Goal: Task Accomplishment & Management: Manage account settings

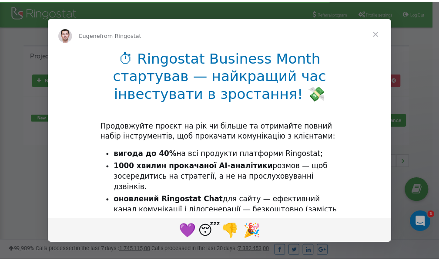
scroll to position [130, 0]
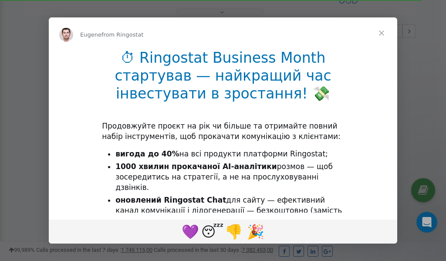
click at [382, 34] on span "Close" at bounding box center [381, 32] width 31 height 31
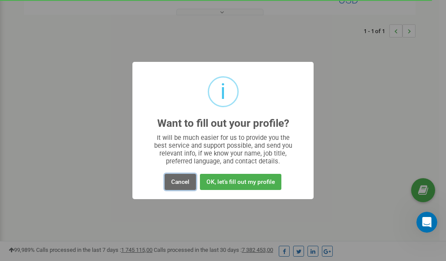
click at [177, 181] on button "Cancel" at bounding box center [180, 182] width 31 height 16
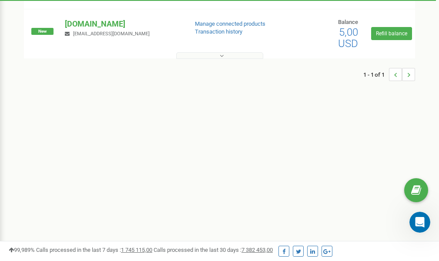
scroll to position [0, 0]
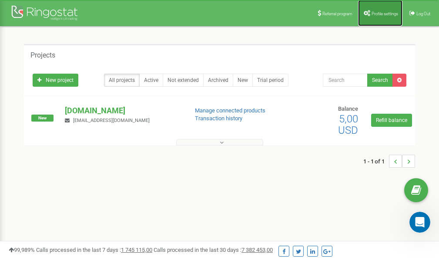
click at [375, 14] on span "Profile settings" at bounding box center [385, 13] width 27 height 5
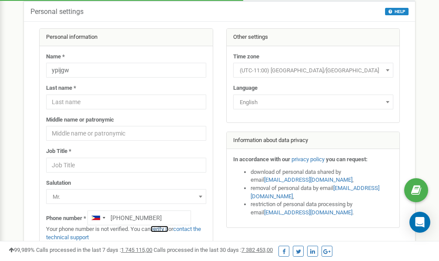
click at [161, 229] on link "verify it" at bounding box center [160, 228] width 18 height 7
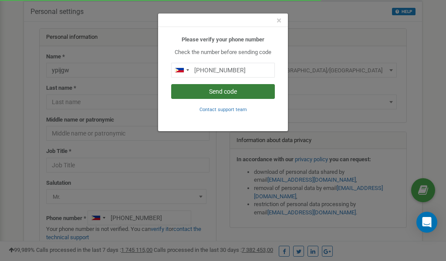
click at [215, 91] on button "Send code" at bounding box center [223, 91] width 104 height 15
